Goal: Obtain resource: Download file/media

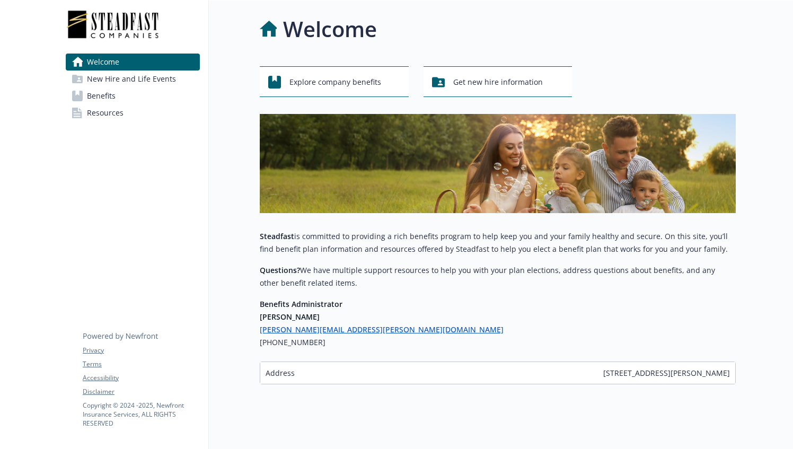
click at [109, 97] on span "Benefits" at bounding box center [101, 95] width 29 height 17
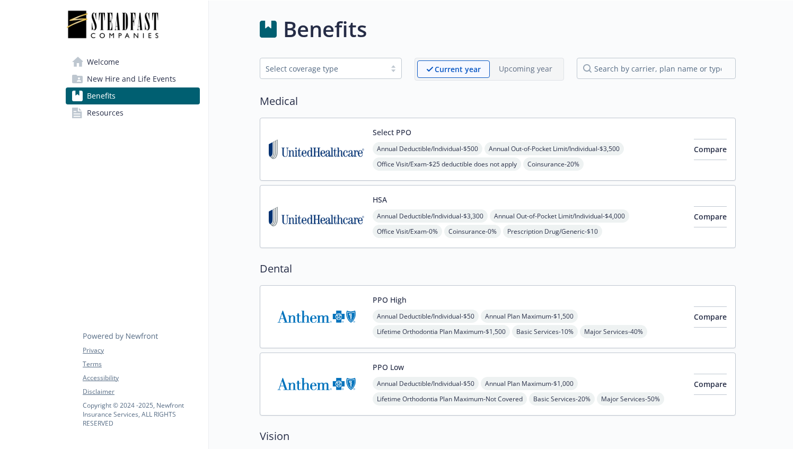
click at [103, 107] on span "Resources" at bounding box center [105, 112] width 37 height 17
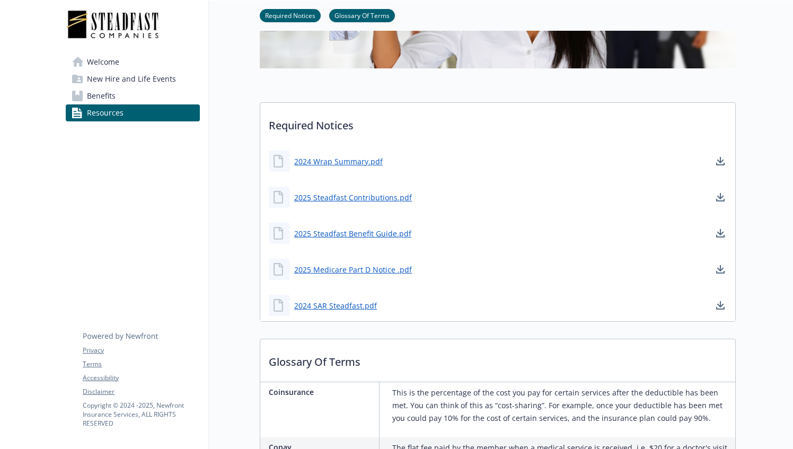
scroll to position [214, 0]
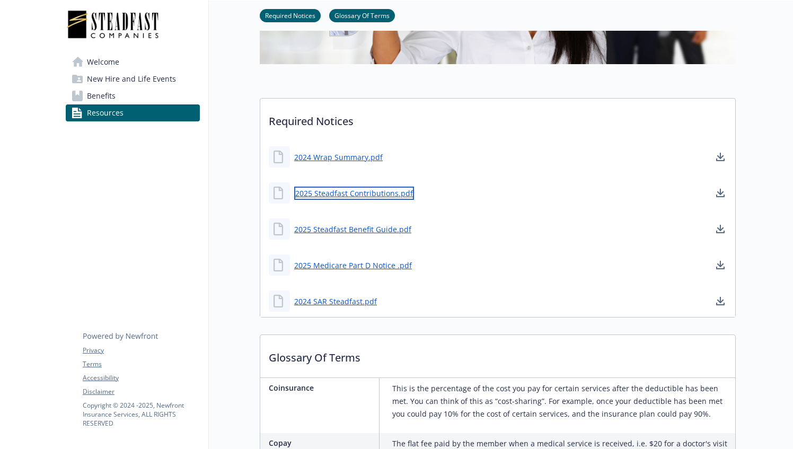
click at [341, 192] on link "2025 Steadfast Contributions.pdf" at bounding box center [354, 193] width 120 height 13
